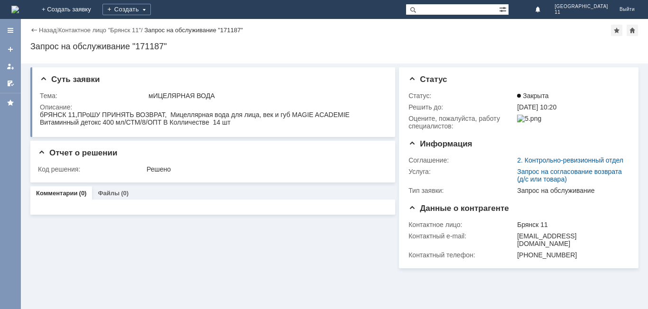
click at [19, 9] on img at bounding box center [15, 10] width 8 height 8
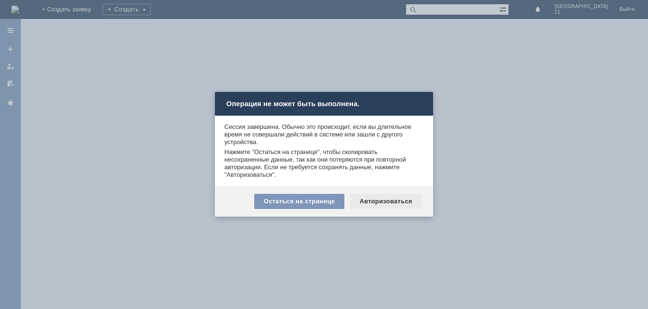
click at [371, 200] on div "Авторизоваться" at bounding box center [386, 201] width 72 height 15
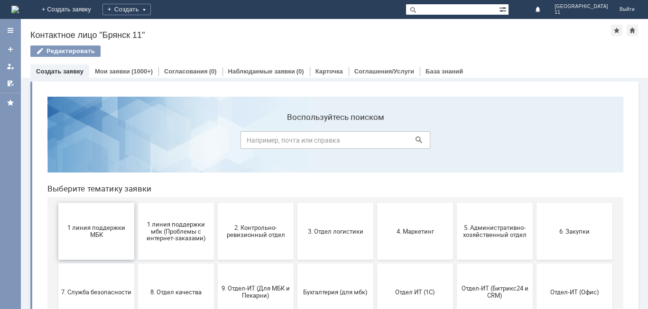
click at [105, 236] on span "1 линия поддержки МБК" at bounding box center [96, 232] width 70 height 14
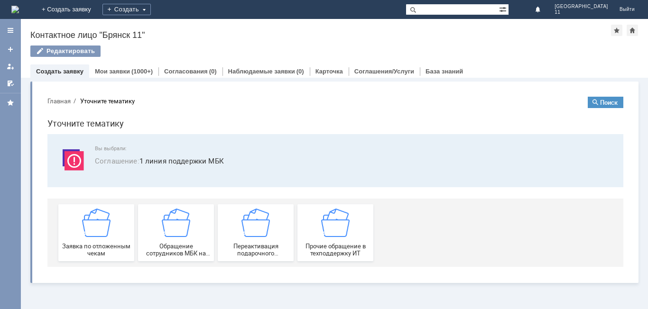
click at [105, 236] on img at bounding box center [96, 223] width 28 height 28
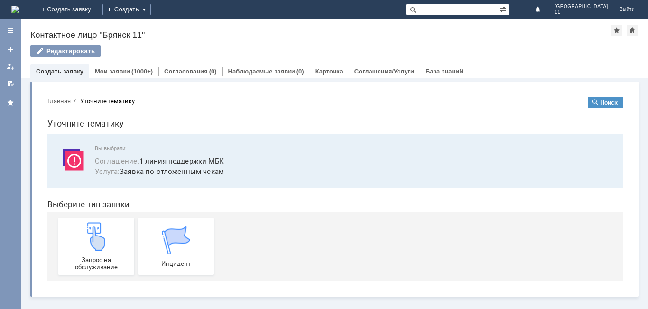
click at [105, 236] on img at bounding box center [96, 237] width 28 height 28
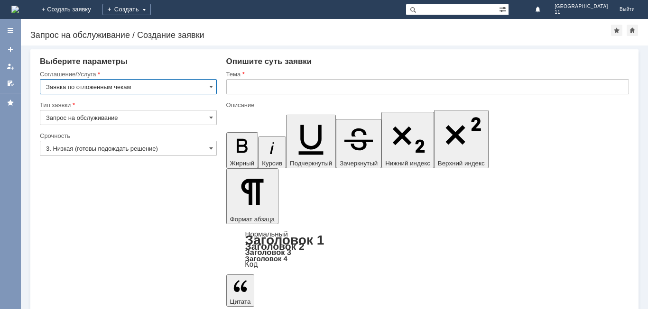
click at [130, 150] on input "3. Низкая (готовы подождать решение)" at bounding box center [128, 148] width 177 height 15
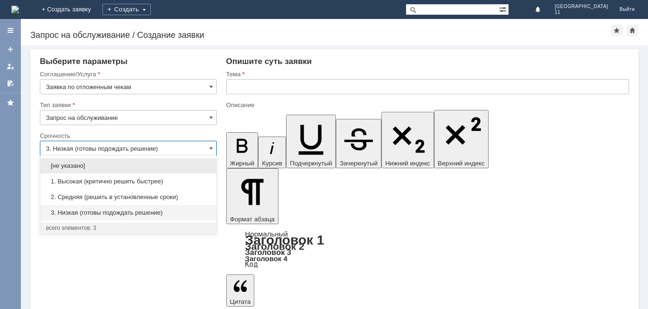
click at [297, 83] on input "text" at bounding box center [427, 86] width 403 height 15
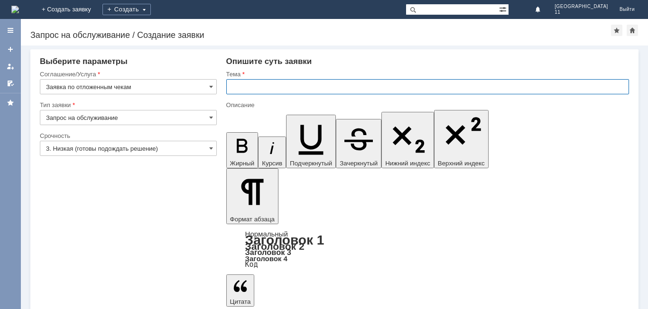
type input "3. Низкая (готовы подождать решение)"
click at [296, 84] on input "text" at bounding box center [427, 86] width 403 height 15
type input "Отложенные чеки"
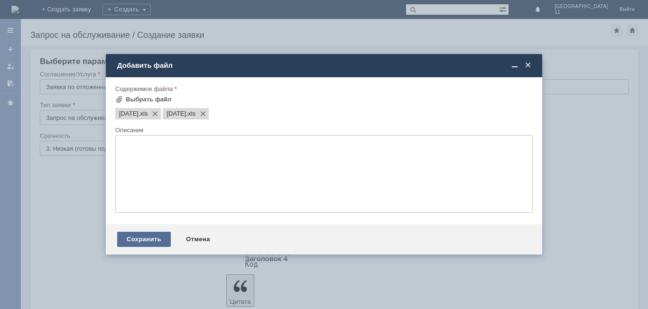
click at [148, 234] on div "Сохранить" at bounding box center [144, 239] width 54 height 15
